Goal: Task Accomplishment & Management: Use online tool/utility

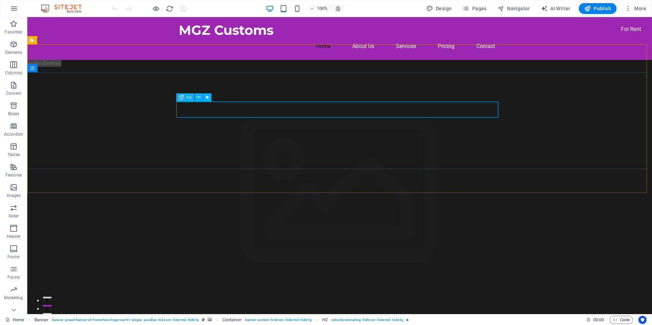
click at [182, 97] on icon at bounding box center [181, 97] width 5 height 8
click at [199, 97] on icon at bounding box center [199, 97] width 4 height 7
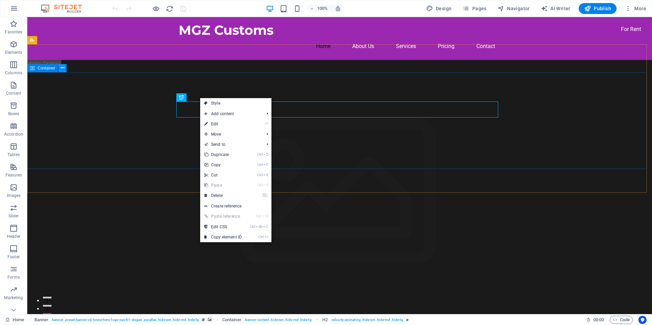
click at [62, 67] on icon at bounding box center [63, 67] width 4 height 7
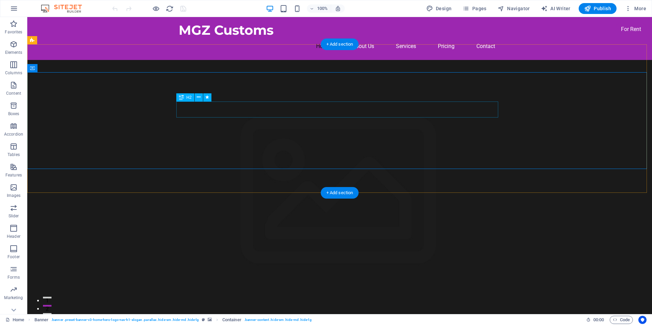
click at [187, 97] on span "H2" at bounding box center [188, 97] width 5 height 4
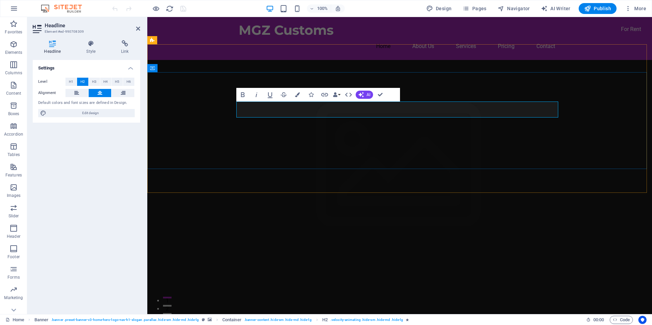
click at [361, 95] on icon "button" at bounding box center [360, 94] width 5 height 5
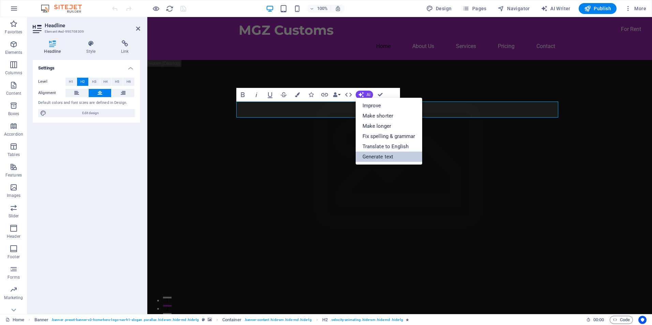
click at [371, 157] on link "Generate text" at bounding box center [388, 157] width 66 height 10
select select "English"
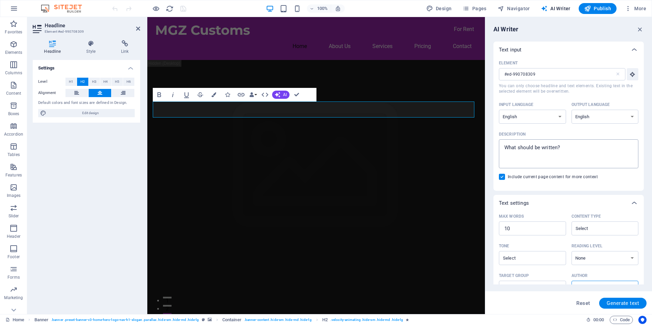
type textarea "x"
click at [521, 146] on textarea "Description x ​" at bounding box center [568, 154] width 133 height 22
type textarea "W"
type textarea "x"
type textarea "Wh"
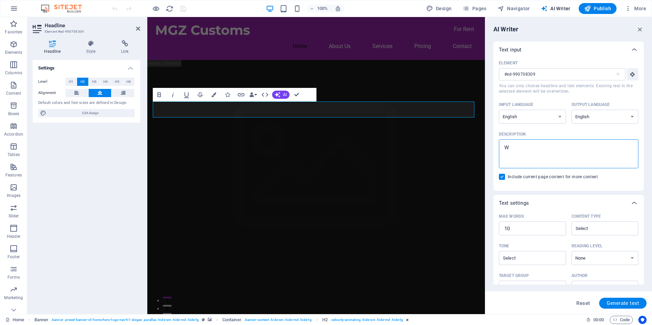
type textarea "x"
type textarea "Whe"
type textarea "x"
type textarea "Wher"
type textarea "x"
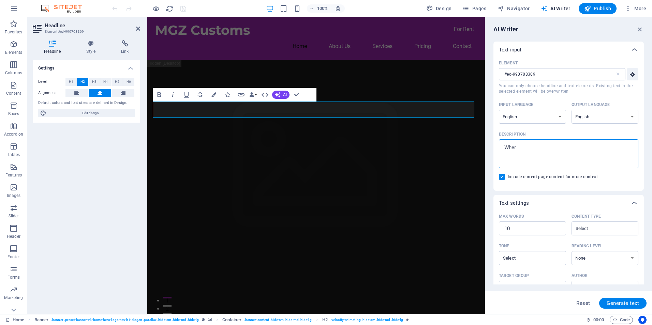
type textarea "Where"
type textarea "x"
type textarea "Where"
type textarea "x"
type textarea "Where p"
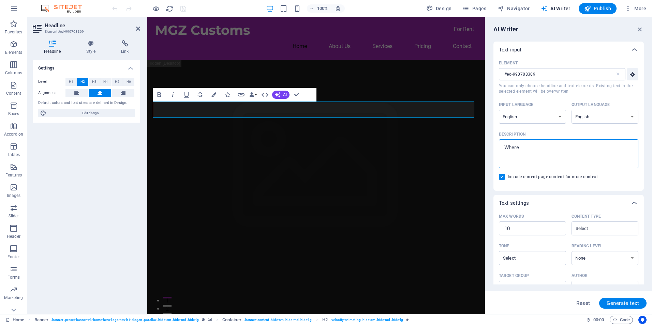
type textarea "x"
type textarea "Where pe"
type textarea "x"
type textarea "Where per"
type textarea "x"
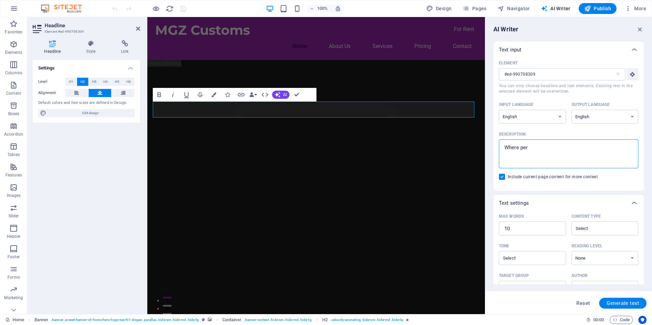
type textarea "Where perf"
type textarea "x"
type textarea "Where perfo"
type textarea "x"
type textarea "Where perfor"
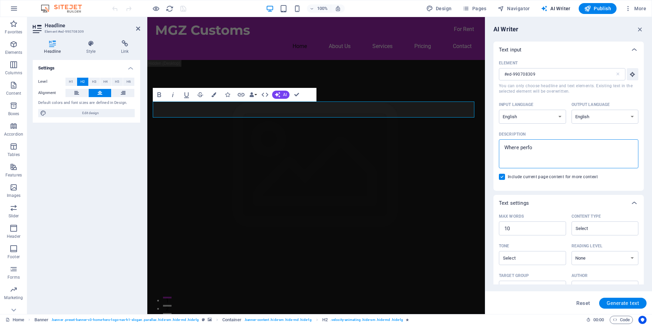
type textarea "x"
type textarea "Where perform"
type textarea "x"
type textarea "Where performa"
type textarea "x"
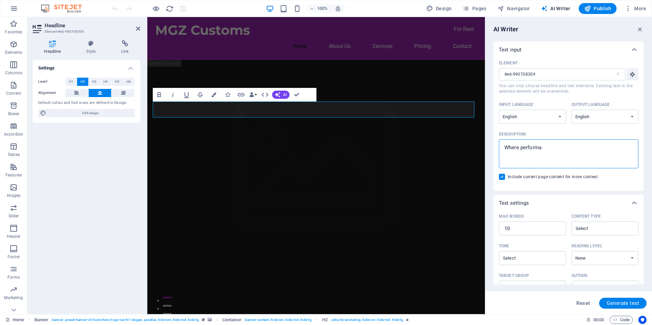
type textarea "Where performan"
type textarea "x"
type textarea "Where performanc"
type textarea "x"
type textarea "Where performance"
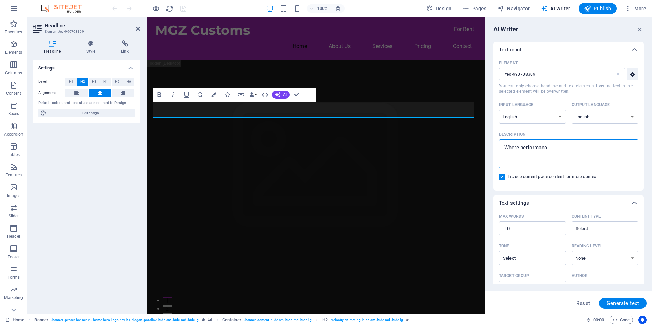
type textarea "x"
type textarea "Where performance"
type textarea "x"
type textarea "Where performance m"
type textarea "x"
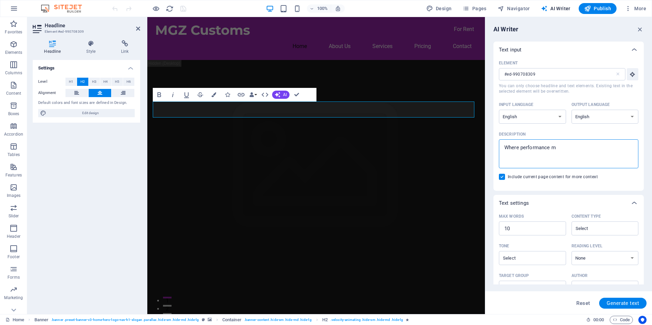
type textarea "Where performance me"
type textarea "x"
type textarea "Where performance mee"
type textarea "x"
type textarea "Where performance meet"
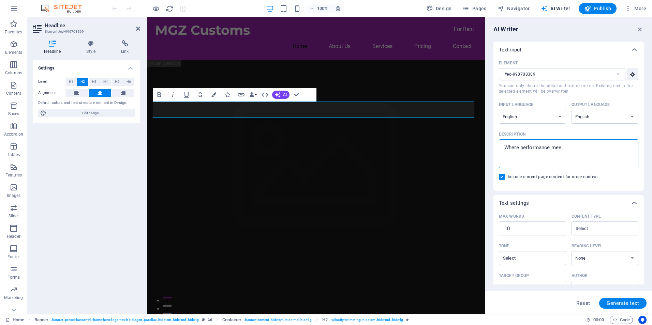
type textarea "x"
type textarea "Where performance meets"
type textarea "x"
type textarea "Where performance meets"
type textarea "x"
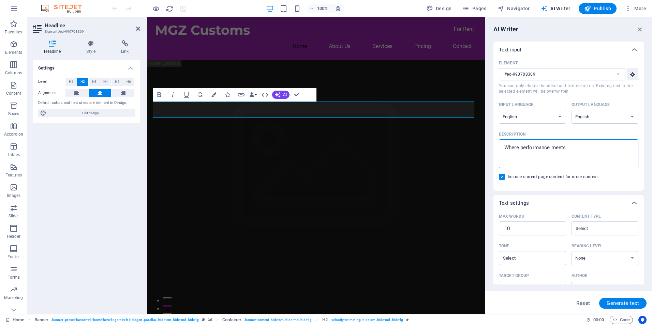
type textarea "Where performance meets s"
type textarea "x"
type textarea "Where performance meets st"
type textarea "x"
type textarea "Where performance meets sty"
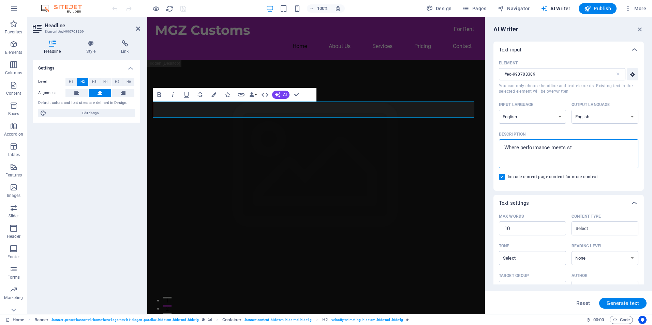
type textarea "x"
type textarea "Where performance meets styl"
type textarea "x"
type textarea "Where performance meets style"
type textarea "x"
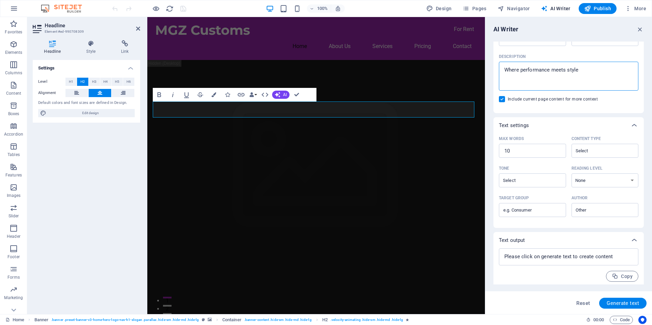
scroll to position [80, 0]
type textarea "Where performance meets style"
click at [612, 301] on span "Generate text" at bounding box center [622, 303] width 32 height 5
type textarea "x"
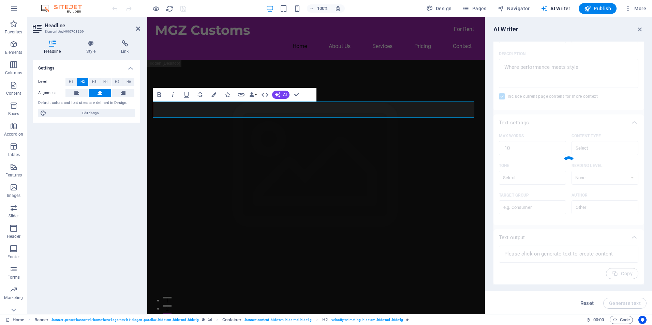
type textarea "x"
type textarea "Unleash performance with exceptional style and craftsmanship!"
type textarea "x"
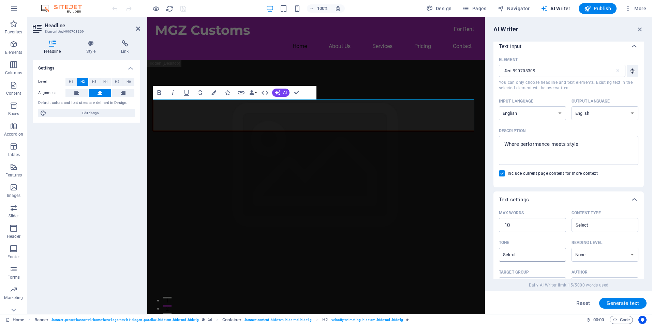
scroll to position [0, 0]
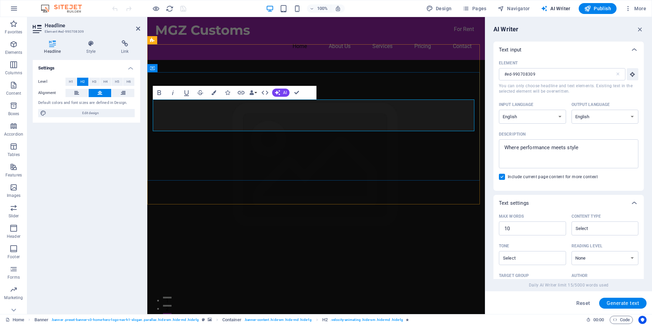
drag, startPoint x: 385, startPoint y: 126, endPoint x: 147, endPoint y: 103, distance: 238.9
drag, startPoint x: 296, startPoint y: 109, endPoint x: 267, endPoint y: 151, distance: 50.5
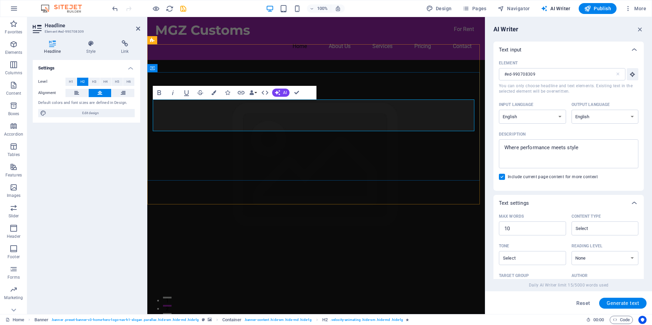
drag, startPoint x: 378, startPoint y: 126, endPoint x: 150, endPoint y: 100, distance: 229.2
drag, startPoint x: 25, startPoint y: 93, endPoint x: 215, endPoint y: 93, distance: 190.1
click at [215, 93] on icon "button" at bounding box center [213, 92] width 5 height 5
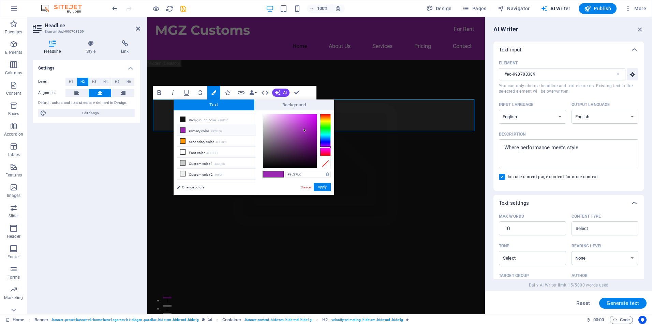
click at [194, 130] on li "Primary color #9C27B0" at bounding box center [216, 130] width 78 height 11
click at [320, 187] on button "Apply" at bounding box center [322, 187] width 17 height 8
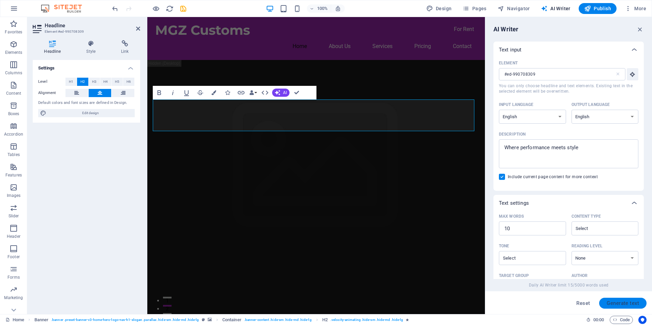
click at [621, 303] on span "Generate text" at bounding box center [622, 303] width 32 height 5
type textarea "x"
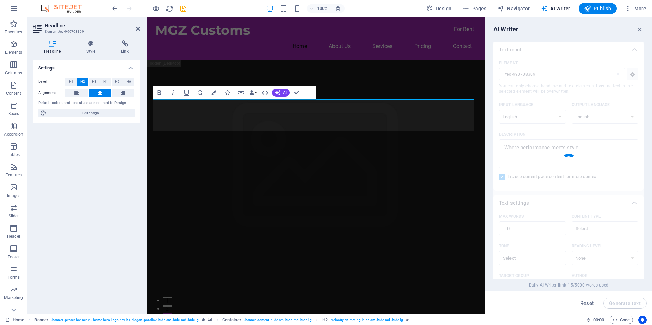
type textarea "x"
type textarea "Unleash your style with exceptional automotive performance."
type textarea "x"
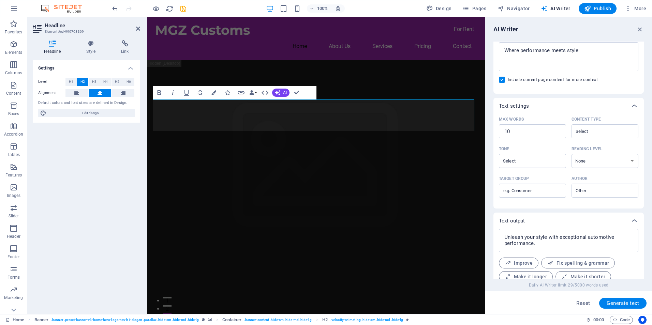
scroll to position [122, 0]
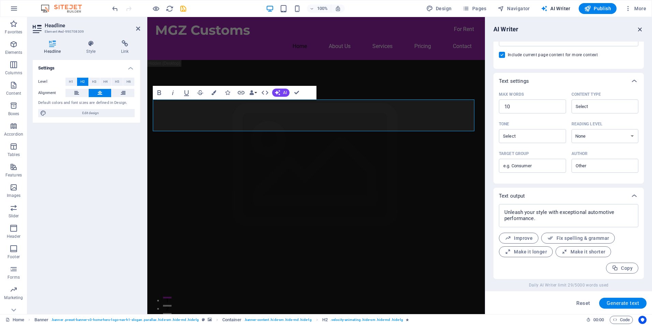
click at [638, 28] on icon "button" at bounding box center [639, 29] width 7 height 7
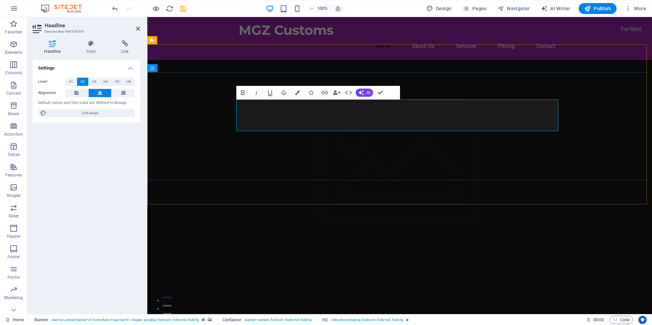
drag, startPoint x: 459, startPoint y: 125, endPoint x: 235, endPoint y: 98, distance: 225.9
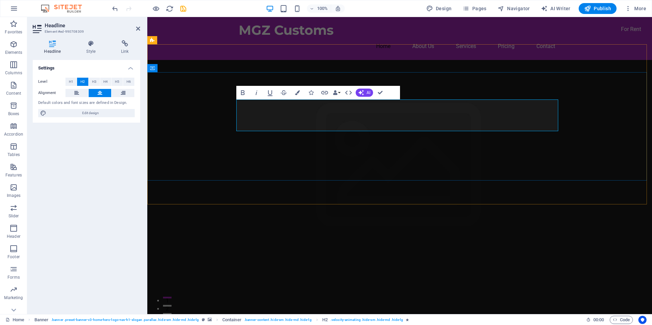
drag, startPoint x: 254, startPoint y: 108, endPoint x: 309, endPoint y: 93, distance: 57.2
click at [309, 93] on icon "button" at bounding box center [310, 92] width 5 height 5
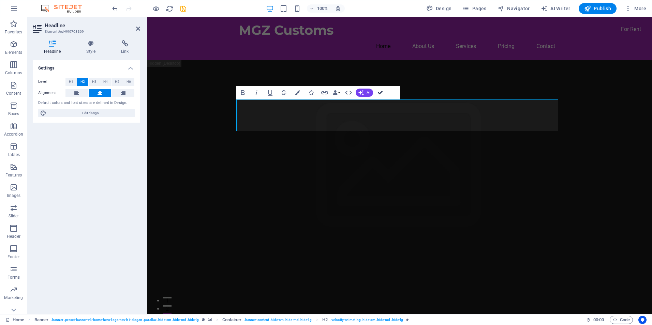
drag, startPoint x: 381, startPoint y: 92, endPoint x: 397, endPoint y: 124, distance: 35.5
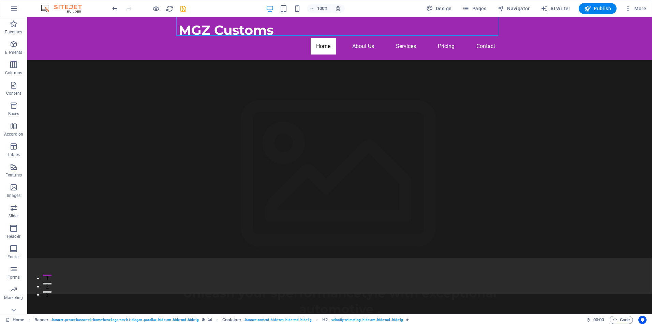
scroll to position [68, 0]
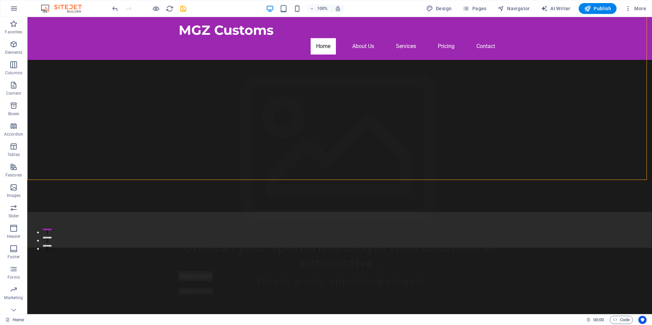
scroll to position [170, 0]
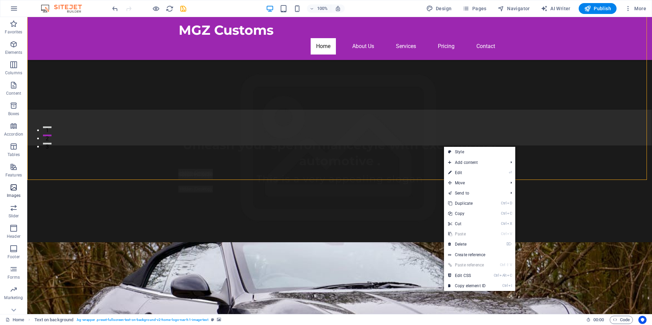
click at [15, 188] on icon "button" at bounding box center [14, 187] width 8 height 8
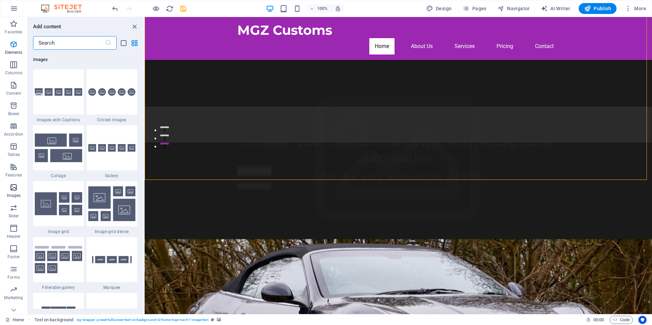
scroll to position [3455, 0]
drag, startPoint x: 134, startPoint y: 27, endPoint x: 91, endPoint y: 16, distance: 44.4
click at [134, 27] on icon "close panel" at bounding box center [135, 27] width 8 height 8
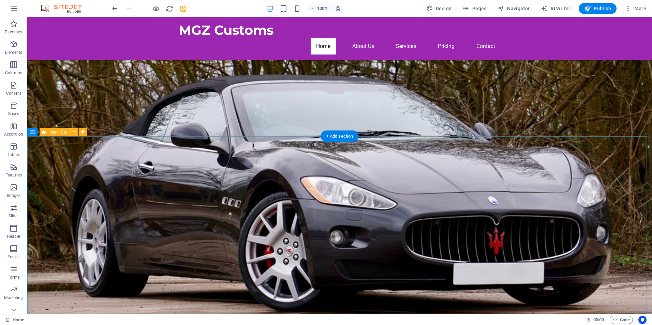
scroll to position [511, 0]
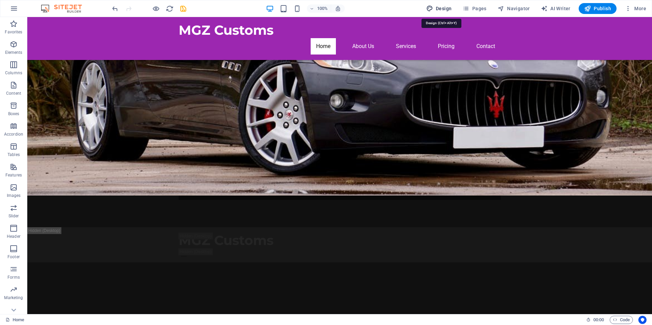
click at [442, 6] on span "Design" at bounding box center [439, 8] width 26 height 7
select select "px"
select select "200"
select select "px"
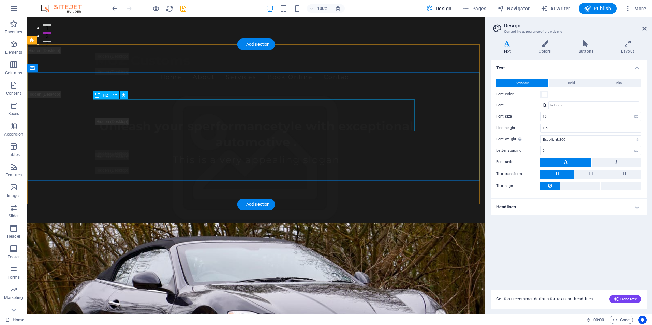
scroll to position [0, 0]
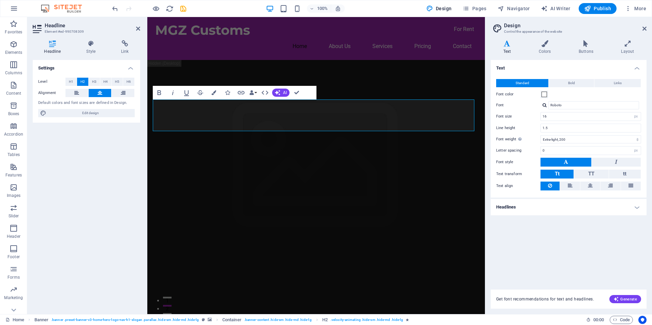
click at [507, 44] on icon at bounding box center [506, 43] width 33 height 7
drag, startPoint x: 358, startPoint y: 123, endPoint x: 158, endPoint y: 102, distance: 200.5
click at [507, 46] on icon at bounding box center [506, 43] width 33 height 7
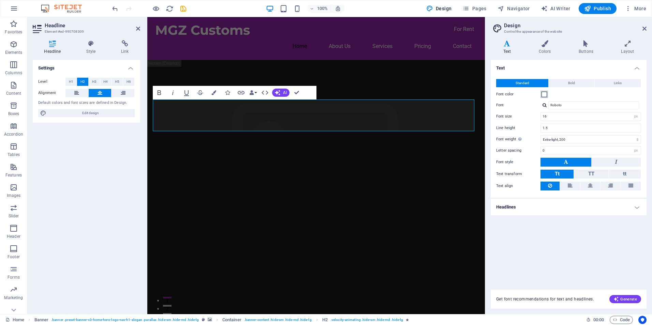
click at [545, 96] on span at bounding box center [543, 94] width 5 height 5
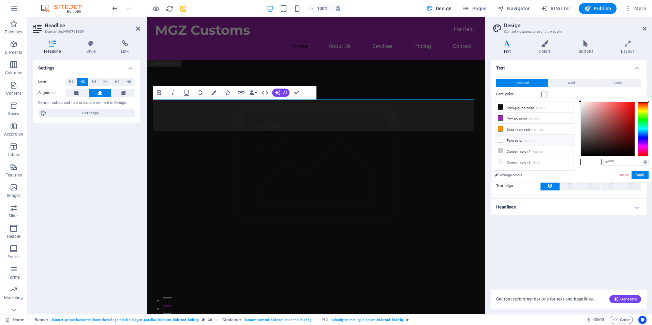
click at [642, 111] on div at bounding box center [642, 129] width 11 height 55
type input "#e1f035"
click at [622, 105] on div at bounding box center [607, 129] width 54 height 54
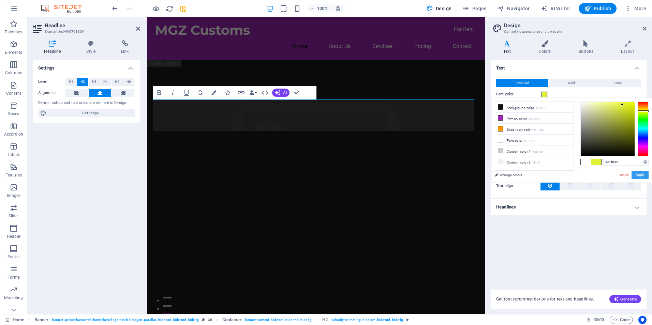
click at [638, 174] on button "Apply" at bounding box center [639, 175] width 17 height 8
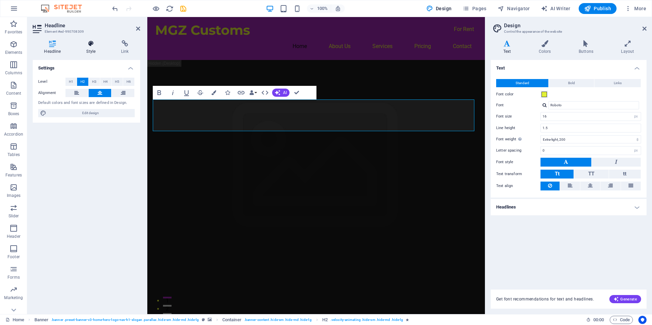
click at [89, 44] on icon at bounding box center [91, 43] width 32 height 7
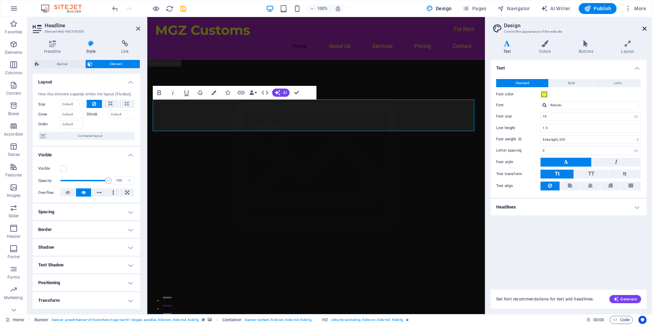
click at [643, 28] on icon at bounding box center [644, 28] width 4 height 5
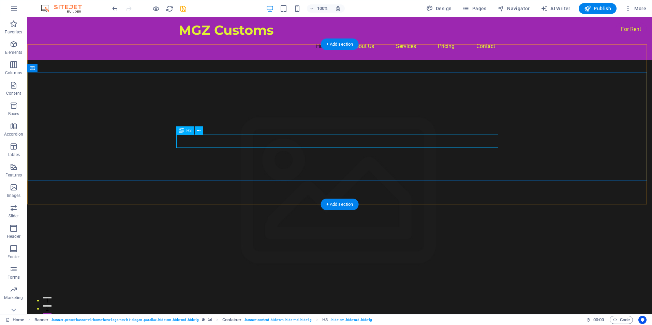
drag, startPoint x: 424, startPoint y: 141, endPoint x: 336, endPoint y: 143, distance: 87.3
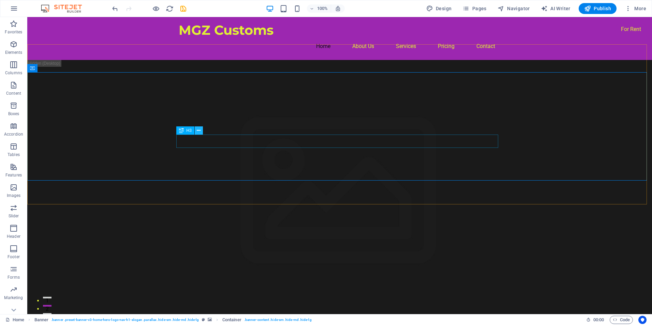
click at [199, 131] on icon at bounding box center [199, 130] width 4 height 7
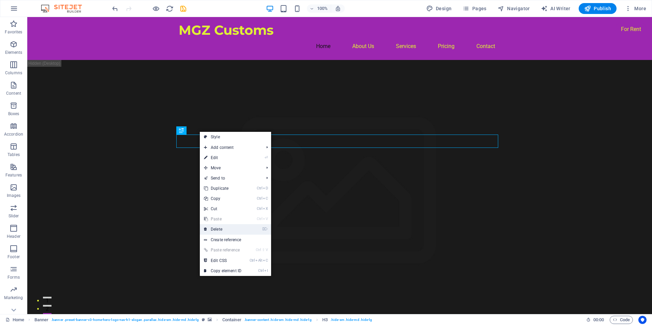
click at [216, 230] on link "⌦ Delete" at bounding box center [223, 229] width 46 height 10
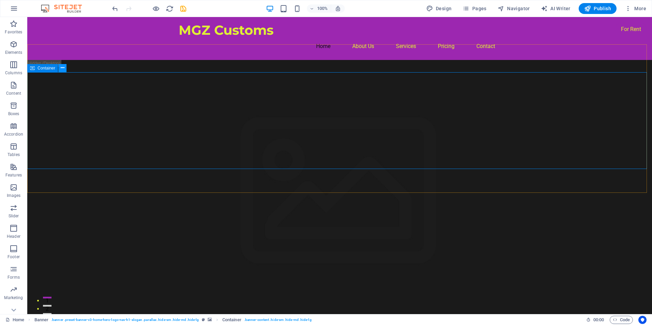
click at [63, 70] on icon at bounding box center [63, 67] width 4 height 7
drag, startPoint x: 242, startPoint y: 256, endPoint x: 250, endPoint y: 249, distance: 10.4
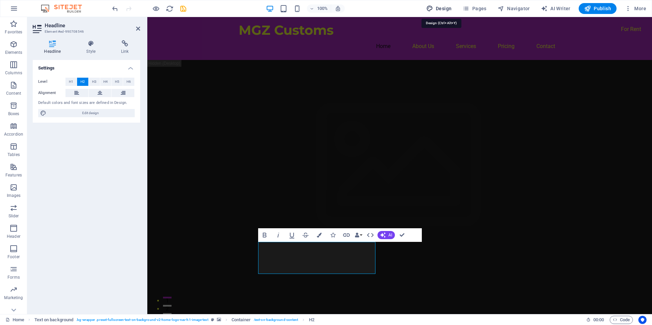
click at [444, 8] on span "Design" at bounding box center [439, 8] width 26 height 7
select select "px"
select select "200"
select select "px"
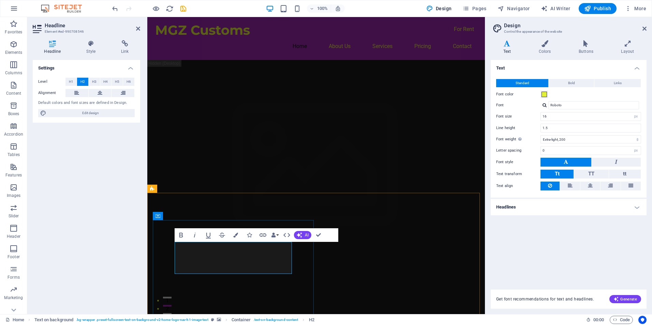
drag, startPoint x: 279, startPoint y: 266, endPoint x: 178, endPoint y: 251, distance: 103.0
click at [542, 95] on span at bounding box center [543, 94] width 5 height 5
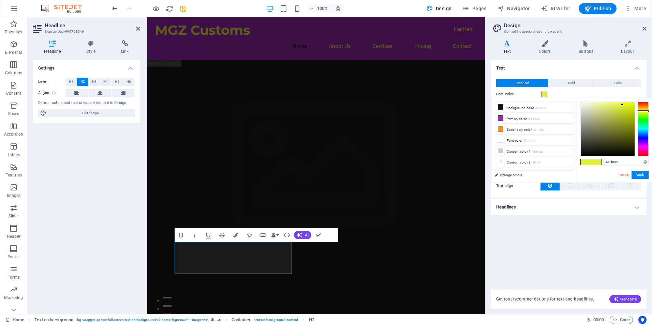
click at [544, 94] on span at bounding box center [543, 94] width 5 height 5
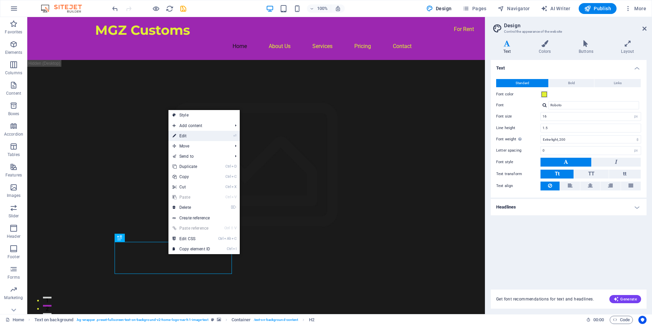
click at [182, 135] on link "⏎ Edit" at bounding box center [191, 136] width 46 height 10
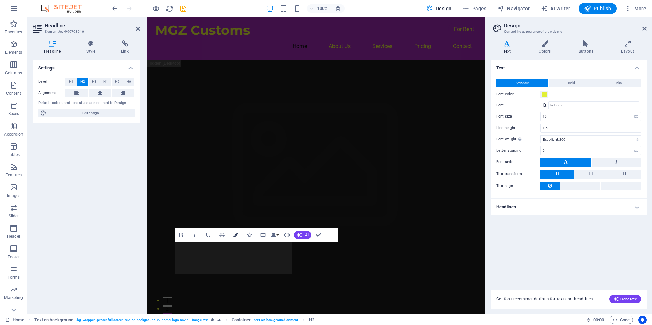
click at [234, 235] on icon "button" at bounding box center [235, 235] width 5 height 5
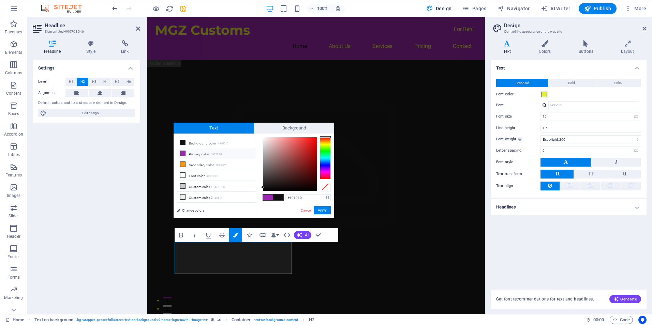
click at [325, 144] on div at bounding box center [325, 158] width 11 height 42
type input "#ecf23f"
click at [302, 140] on div at bounding box center [290, 164] width 54 height 54
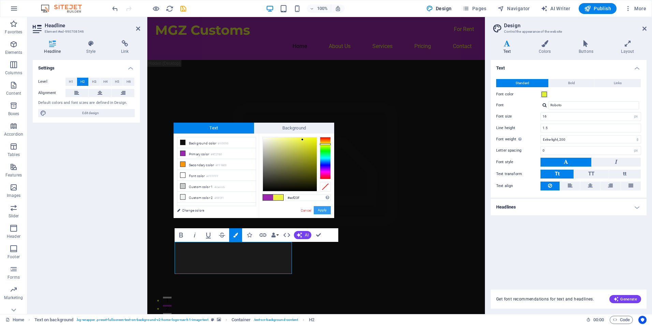
click at [319, 208] on button "Apply" at bounding box center [322, 210] width 17 height 8
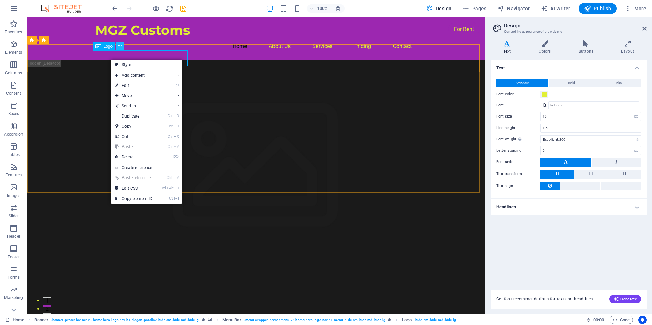
click at [119, 46] on icon at bounding box center [120, 46] width 4 height 7
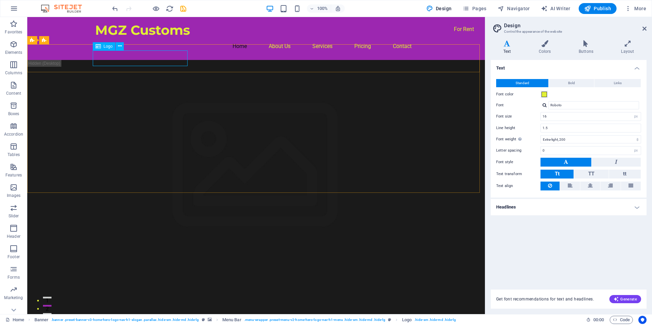
click at [108, 46] on span "Logo" at bounding box center [108, 46] width 9 height 4
click at [98, 46] on icon at bounding box center [97, 46] width 5 height 8
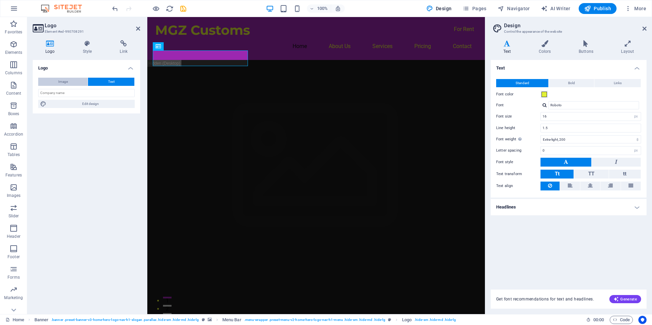
click at [70, 82] on button "Image" at bounding box center [62, 82] width 49 height 8
select select "DISABLED_OPTION_VALUE"
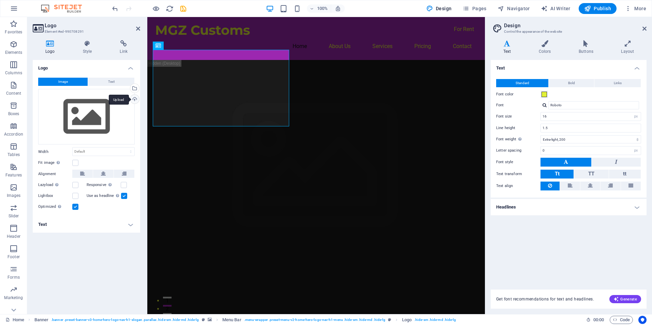
click at [133, 101] on div "Upload" at bounding box center [134, 100] width 10 height 10
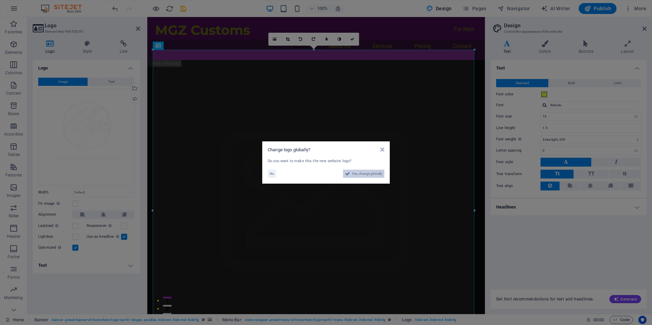
click at [355, 174] on span "Yes, change globally" at bounding box center [367, 174] width 30 height 8
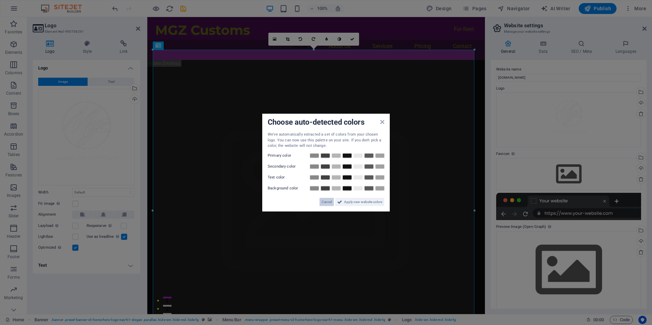
click at [323, 203] on span "Cancel" at bounding box center [326, 202] width 10 height 8
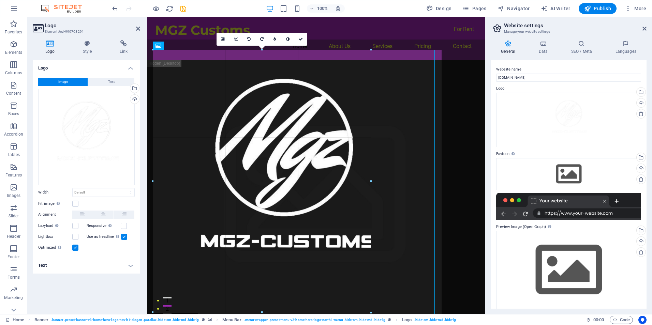
drag, startPoint x: 474, startPoint y: 49, endPoint x: 189, endPoint y: 129, distance: 296.4
type input "750"
select select "px"
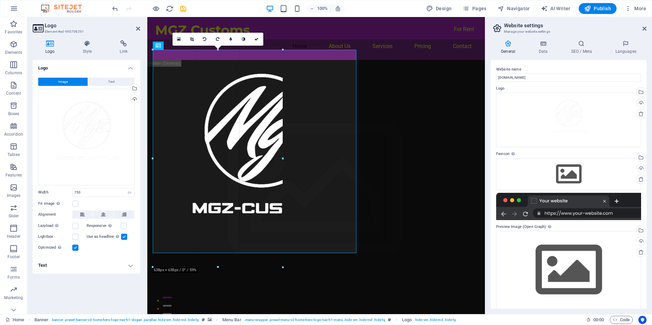
drag, startPoint x: 407, startPoint y: 49, endPoint x: 233, endPoint y: 175, distance: 214.7
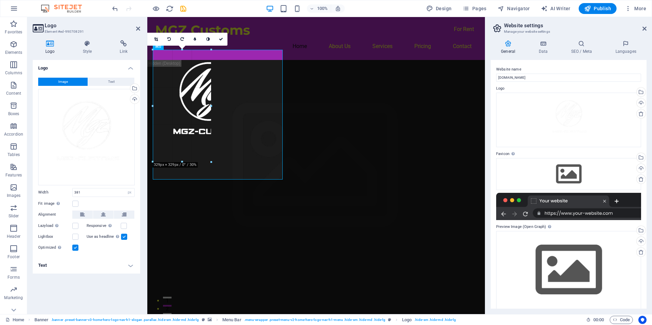
drag, startPoint x: 282, startPoint y: 50, endPoint x: 76, endPoint y: 97, distance: 211.2
type input "250"
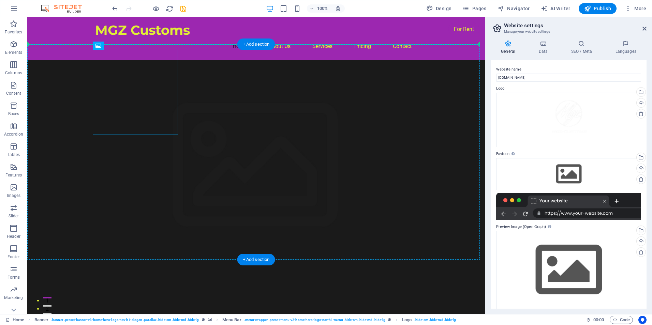
drag, startPoint x: 124, startPoint y: 92, endPoint x: 67, endPoint y: 88, distance: 56.7
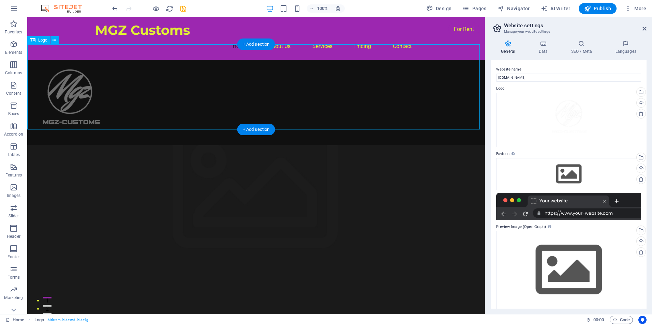
click at [91, 85] on div at bounding box center [255, 102] width 457 height 85
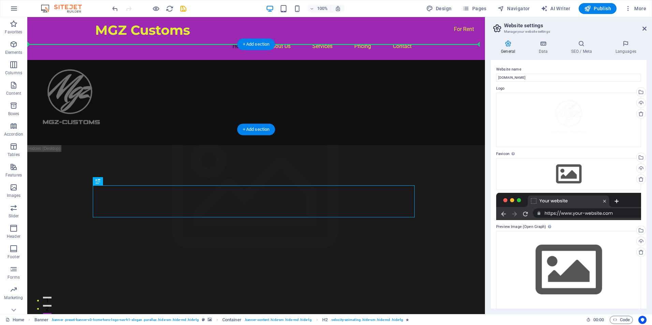
drag, startPoint x: 249, startPoint y: 187, endPoint x: 286, endPoint y: 85, distance: 108.7
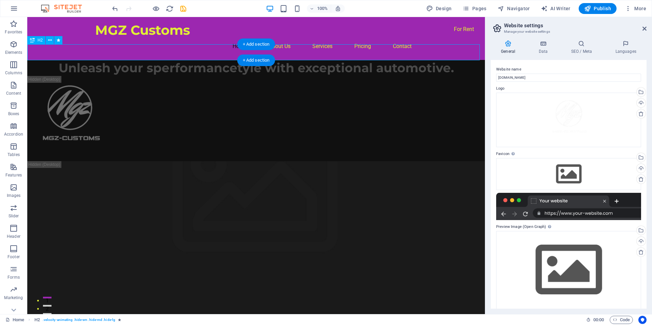
click at [312, 60] on div "Unleash your sperformancetyle with exceptional automotive." at bounding box center [255, 68] width 457 height 16
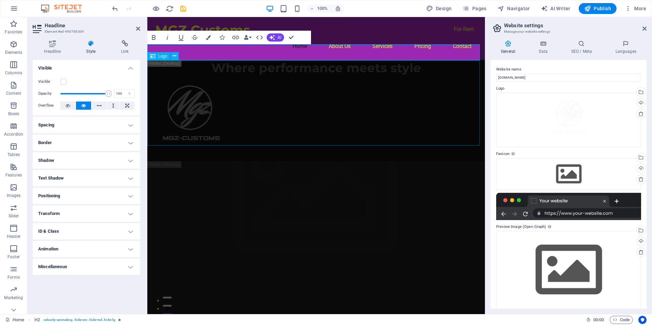
click at [318, 139] on div at bounding box center [315, 118] width 337 height 85
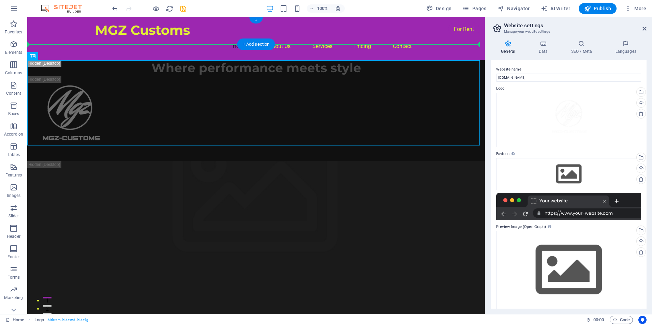
drag, startPoint x: 64, startPoint y: 96, endPoint x: 54, endPoint y: 31, distance: 65.9
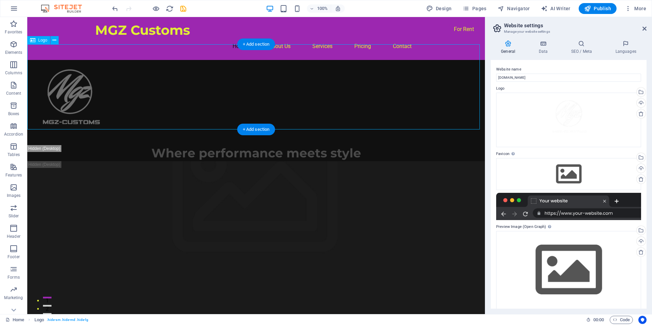
click at [75, 92] on div at bounding box center [255, 102] width 457 height 85
click at [74, 89] on div at bounding box center [255, 102] width 457 height 85
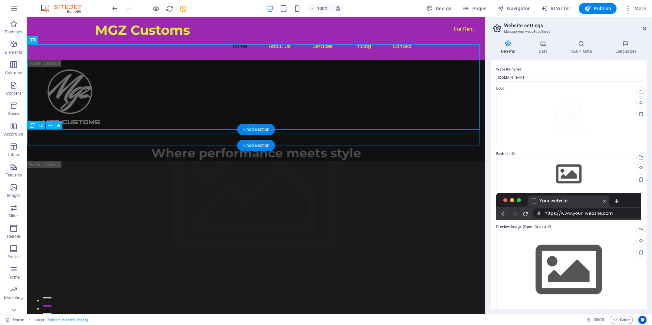
click at [95, 145] on div "Where performance meets style" at bounding box center [255, 153] width 457 height 16
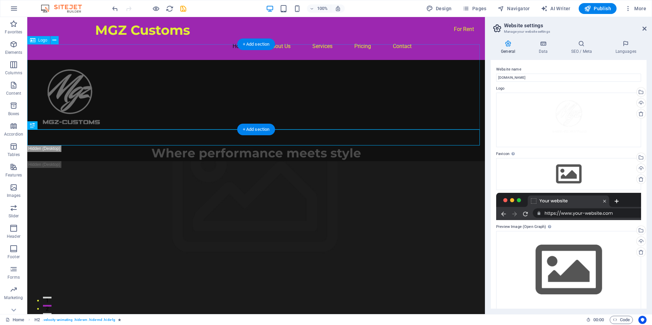
click at [86, 94] on div at bounding box center [255, 102] width 457 height 85
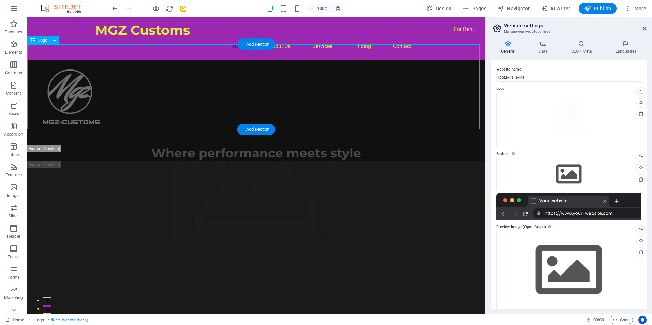
click at [80, 89] on div at bounding box center [255, 102] width 457 height 85
select select "px"
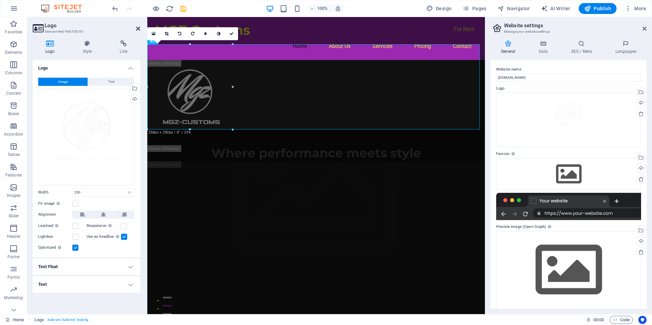
drag, startPoint x: 106, startPoint y: 27, endPoint x: 139, endPoint y: 27, distance: 33.1
click at [139, 27] on icon at bounding box center [138, 28] width 4 height 5
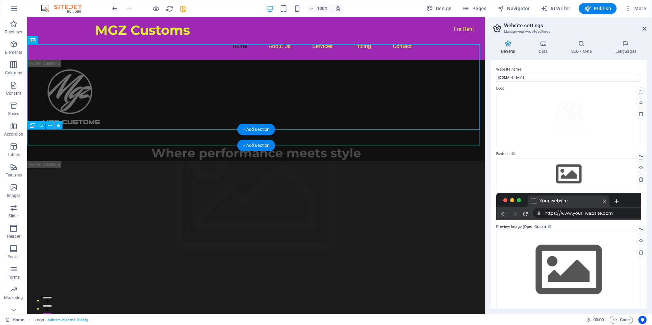
click at [213, 145] on div "Where performance meets style" at bounding box center [255, 153] width 457 height 16
drag, startPoint x: 210, startPoint y: 139, endPoint x: 206, endPoint y: 138, distance: 4.2
click at [206, 145] on div "Where performance meets style" at bounding box center [255, 153] width 457 height 16
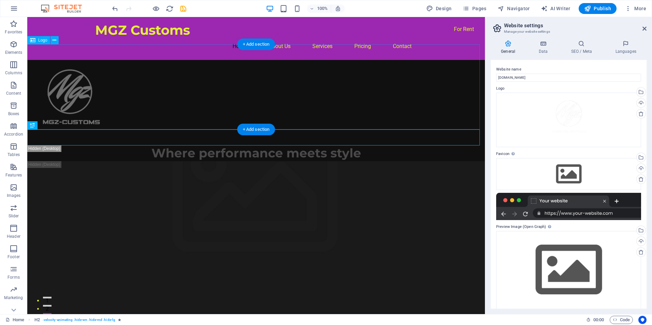
click at [214, 97] on div at bounding box center [255, 102] width 457 height 85
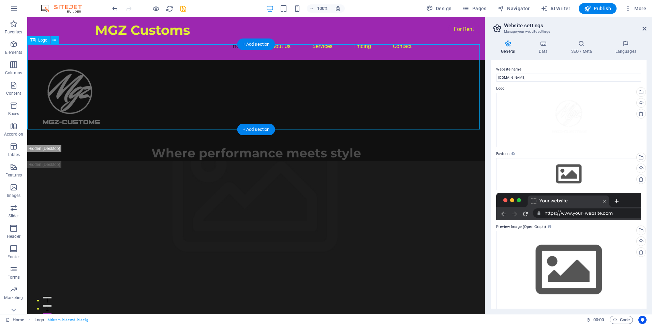
click at [201, 78] on div at bounding box center [255, 102] width 457 height 85
click at [178, 76] on div at bounding box center [255, 102] width 457 height 85
click at [309, 72] on div at bounding box center [255, 102] width 457 height 85
drag, startPoint x: 76, startPoint y: 85, endPoint x: 267, endPoint y: 84, distance: 191.2
click at [267, 84] on div at bounding box center [255, 102] width 457 height 85
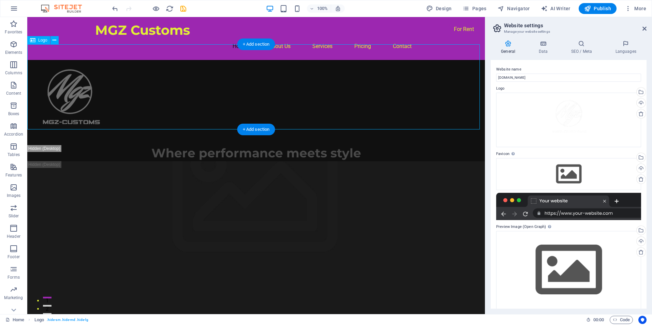
click at [71, 86] on div at bounding box center [255, 102] width 457 height 85
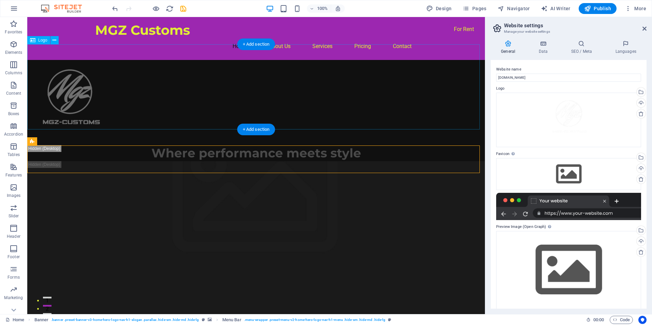
click at [78, 95] on div at bounding box center [255, 102] width 457 height 85
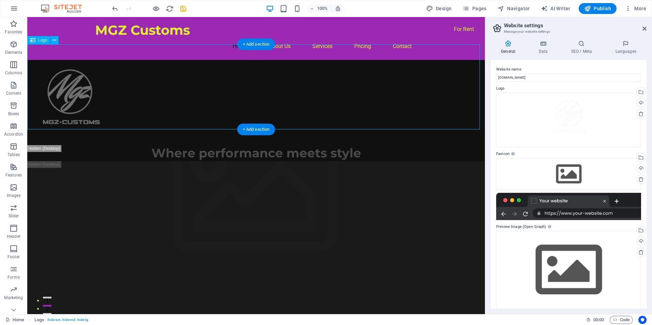
click at [71, 87] on div at bounding box center [255, 102] width 457 height 85
select select "px"
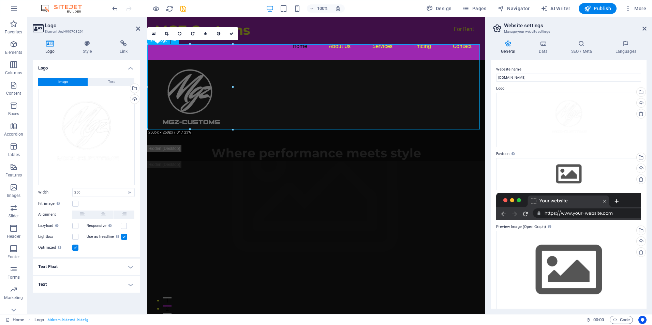
click at [156, 82] on div at bounding box center [315, 102] width 337 height 85
click at [176, 81] on div at bounding box center [315, 102] width 337 height 85
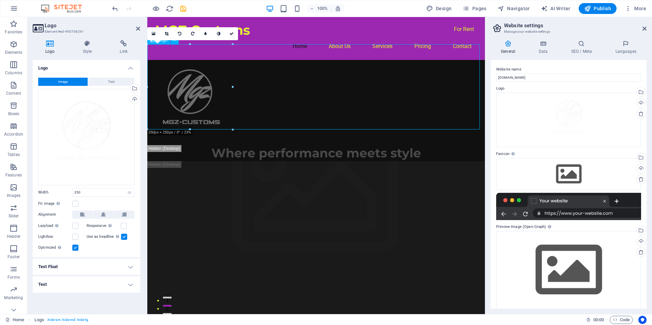
drag, startPoint x: 195, startPoint y: 85, endPoint x: 292, endPoint y: 88, distance: 96.8
click at [326, 87] on div at bounding box center [315, 102] width 337 height 85
click at [232, 91] on div at bounding box center [232, 86] width 2 height 85
click at [204, 94] on div at bounding box center [315, 102] width 337 height 85
click at [194, 118] on div at bounding box center [315, 102] width 337 height 85
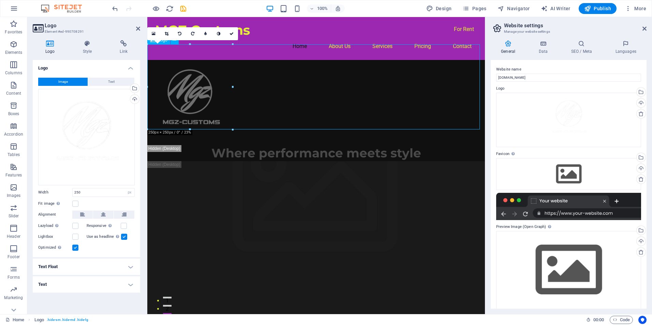
click at [186, 92] on div at bounding box center [315, 102] width 337 height 85
click at [337, 101] on div at bounding box center [315, 102] width 337 height 85
click at [153, 35] on icon at bounding box center [154, 33] width 4 height 5
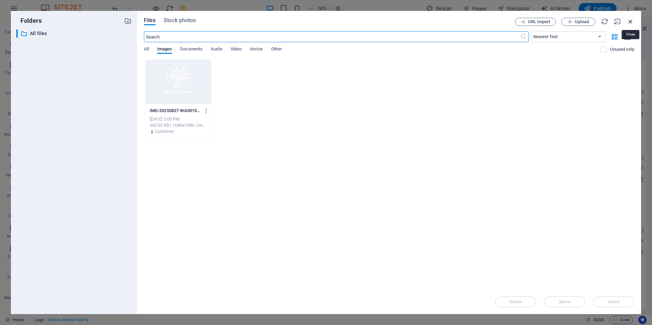
click at [631, 22] on icon "button" at bounding box center [629, 21] width 7 height 7
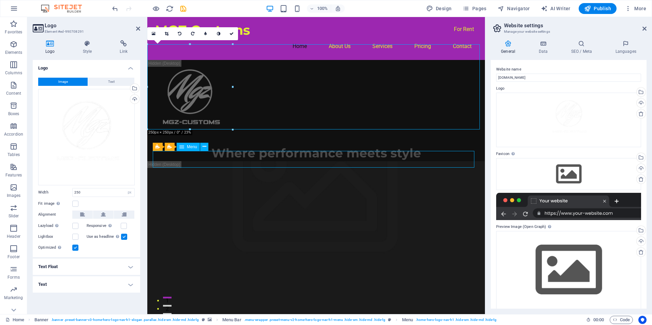
click at [399, 145] on div "Where performance meets style" at bounding box center [315, 153] width 337 height 16
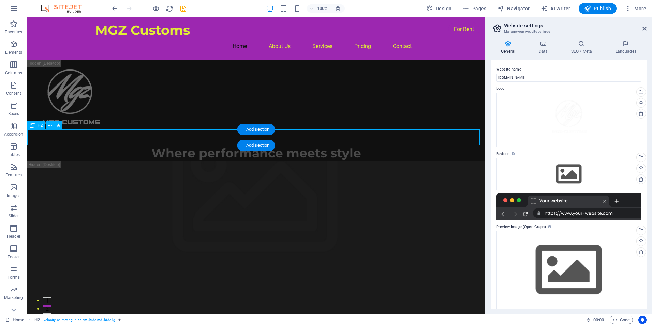
click at [177, 145] on div "Where performance meets style" at bounding box center [255, 153] width 457 height 16
click at [34, 124] on icon at bounding box center [32, 125] width 5 height 8
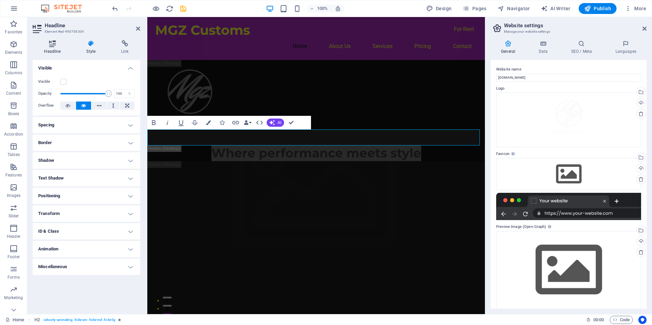
click at [51, 47] on icon at bounding box center [53, 43] width 40 height 7
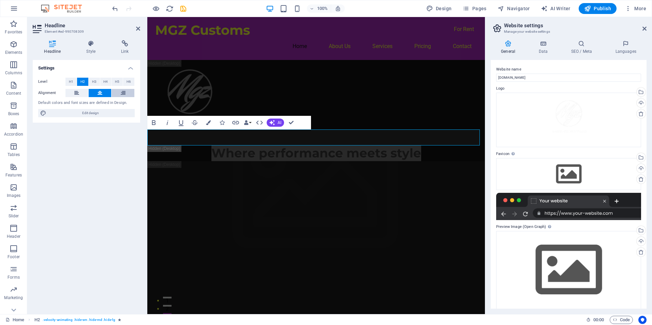
click at [120, 92] on button at bounding box center [122, 93] width 23 height 8
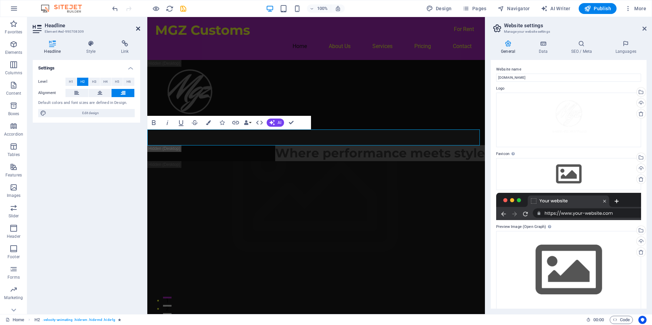
drag, startPoint x: 137, startPoint y: 29, endPoint x: 141, endPoint y: 122, distance: 92.8
click at [137, 29] on icon at bounding box center [138, 28] width 4 height 5
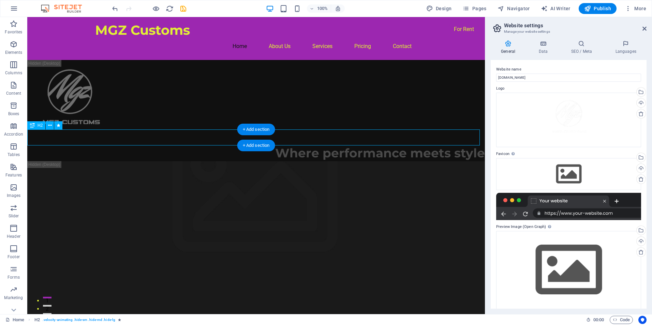
click at [110, 145] on div "Where performance meets style" at bounding box center [255, 153] width 457 height 16
drag, startPoint x: 54, startPoint y: 154, endPoint x: 138, endPoint y: 143, distance: 84.9
click at [356, 145] on div "Where performance meets style" at bounding box center [255, 153] width 457 height 16
click at [344, 145] on div "Where performance meets style" at bounding box center [255, 153] width 457 height 16
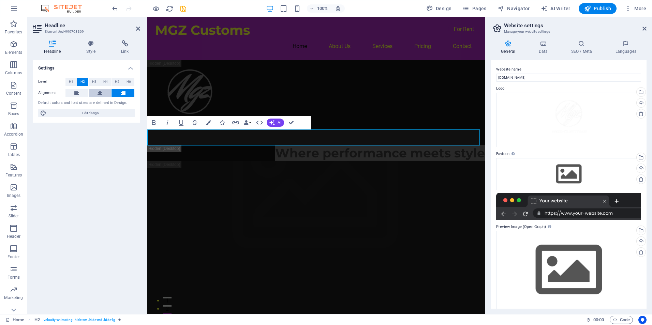
click at [101, 94] on icon at bounding box center [99, 93] width 5 height 8
